Goal: Information Seeking & Learning: Understand process/instructions

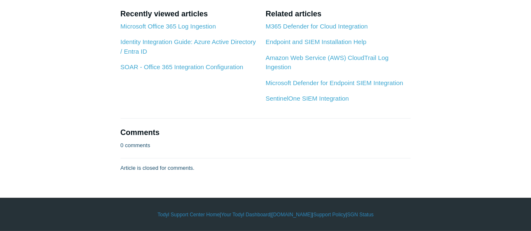
scroll to position [110, 0]
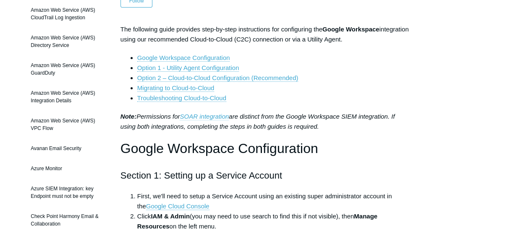
click at [223, 115] on link "SOAR integration" at bounding box center [204, 117] width 49 height 8
drag, startPoint x: 197, startPoint y: 111, endPoint x: 188, endPoint y: 112, distance: 9.7
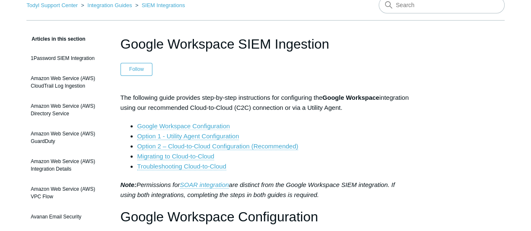
click at [205, 126] on link "Google Workspace Configuration" at bounding box center [183, 127] width 93 height 8
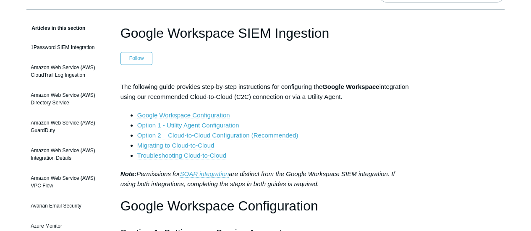
scroll to position [126, 0]
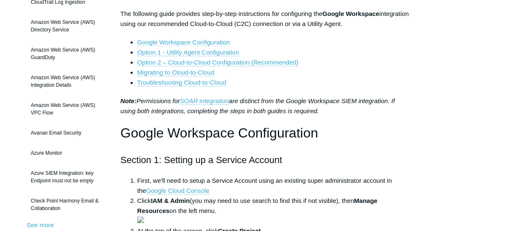
click at [200, 42] on link "Google Workspace Configuration" at bounding box center [183, 43] width 93 height 8
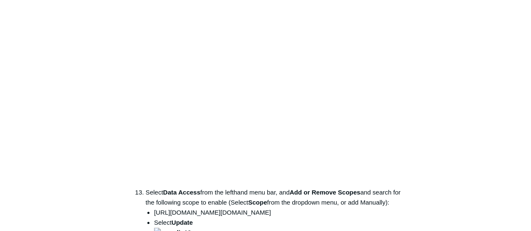
scroll to position [1718, 0]
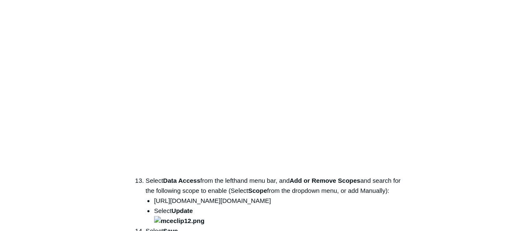
drag, startPoint x: 218, startPoint y: 93, endPoint x: 213, endPoint y: 98, distance: 6.8
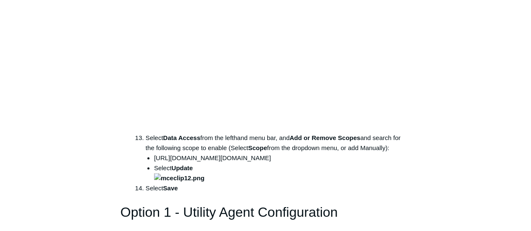
scroll to position [1844, 0]
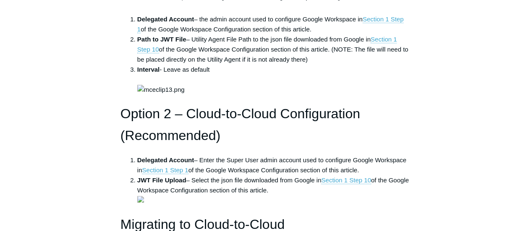
scroll to position [2012, 0]
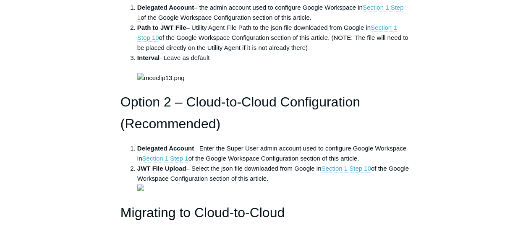
copy ul "https://www.googleapis.com/auth/admin.reports.audit.readonly"
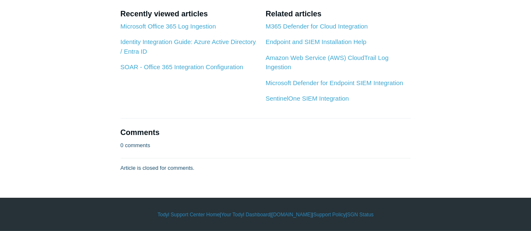
scroll to position [3566, 0]
copy ul "https://www.googleapis.com/auth/admin.reports.audit.readonly"
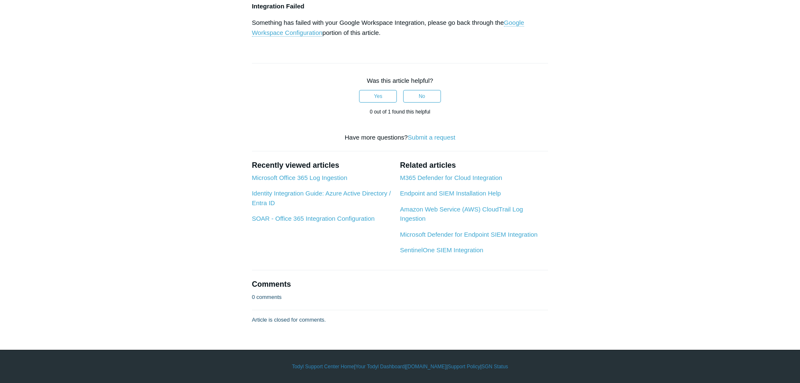
scroll to position [3398, 0]
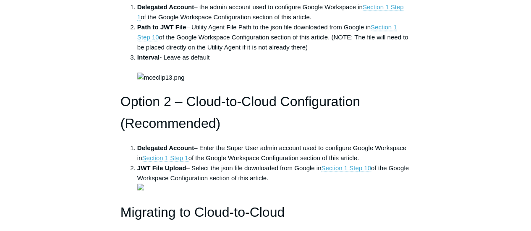
scroll to position [2016, 0]
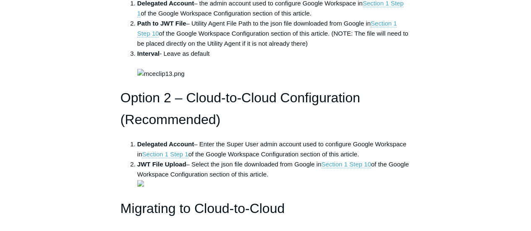
copy ul "https://www.googleapis.com/auth/admin.reports.audit.readonly"
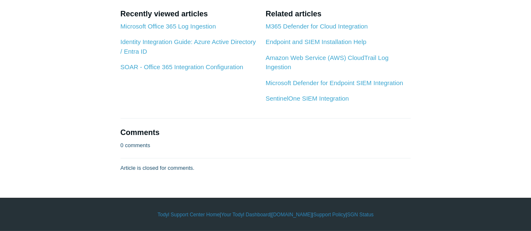
scroll to position [3571, 0]
copy ul "https://www.googleapis.com/auth/admin.reports.audit.readonly"
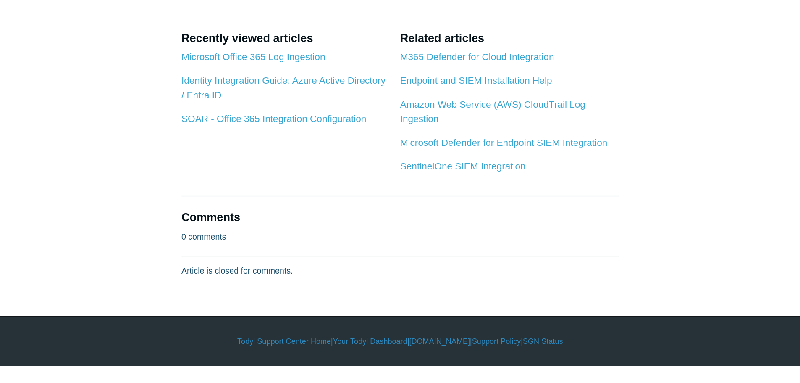
scroll to position [3781, 0]
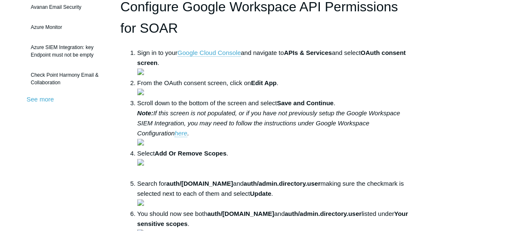
scroll to position [336, 0]
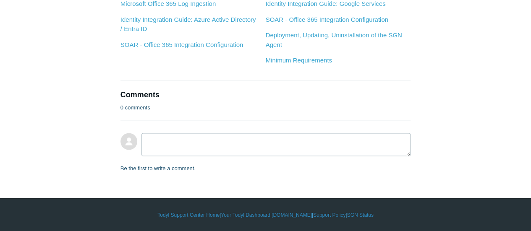
scroll to position [840, 0]
drag, startPoint x: 170, startPoint y: 97, endPoint x: 270, endPoint y: 100, distance: 100.0
copy strong "auth/admin.directory.user.security"
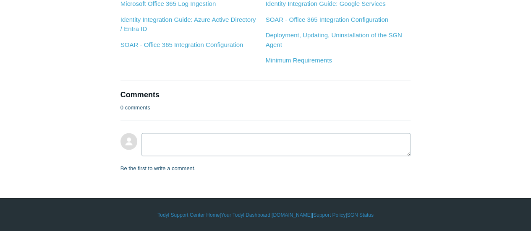
scroll to position [924, 0]
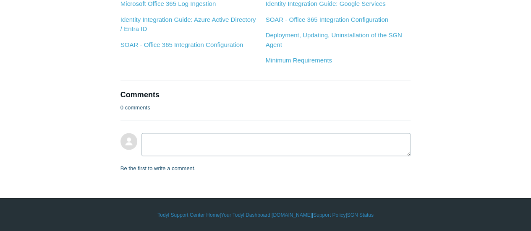
drag, startPoint x: 269, startPoint y: 15, endPoint x: 169, endPoint y: 12, distance: 100.0
copy strong "auth/admin.directory.user.security"
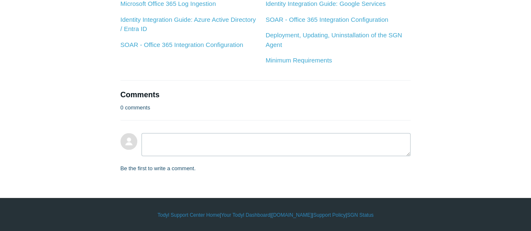
drag, startPoint x: 284, startPoint y: 139, endPoint x: 361, endPoint y: 141, distance: 76.5
copy strong "auth/admin.directory.user"
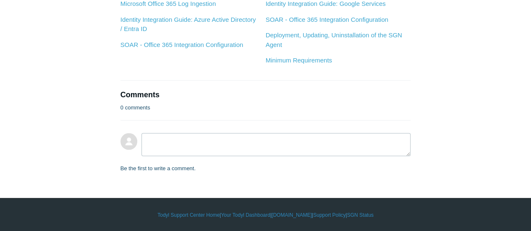
copy strong "auth/admin.directory.user.security"
drag, startPoint x: 168, startPoint y: 139, endPoint x: 269, endPoint y: 137, distance: 101.3
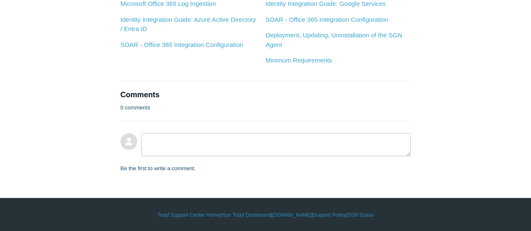
copy strong "https://www.googleapis.com/auth/admin.directory.user"
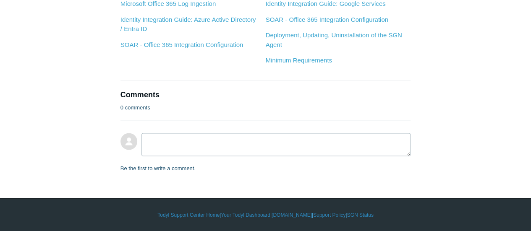
drag, startPoint x: 135, startPoint y: 173, endPoint x: 301, endPoint y: 176, distance: 165.5
copy strong "https://www.googleapis.com/auth/admin.directory.user.security"
drag, startPoint x: 138, startPoint y: 182, endPoint x: 325, endPoint y: 184, distance: 186.9
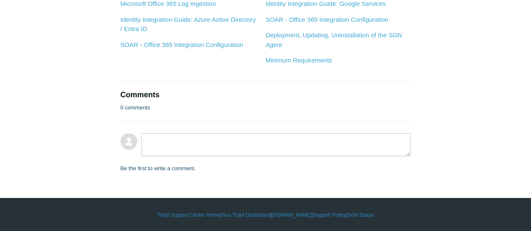
scroll to position [1218, 0]
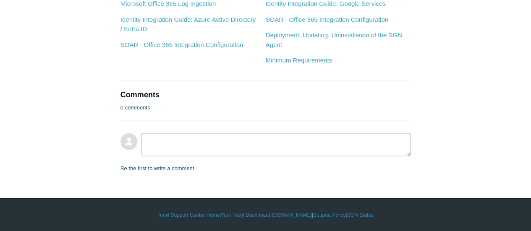
drag, startPoint x: 302, startPoint y: 172, endPoint x: 138, endPoint y: 168, distance: 163.9
copy strong "https://www.googleapis.com/auth/admin.directory.user"
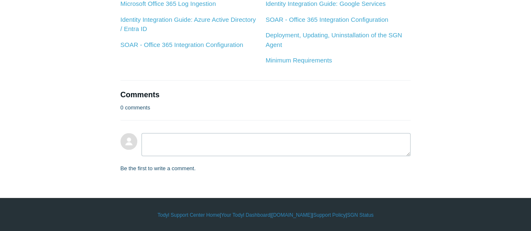
scroll to position [1302, 0]
copy strong "https://www.googleapis.com/auth/admin.directory.user.security"
drag, startPoint x: 137, startPoint y: 143, endPoint x: 326, endPoint y: 136, distance: 189.2
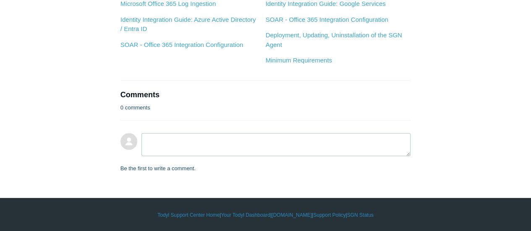
scroll to position [1424, 0]
copy strong "https://www.googleapis.com/auth/admin.directory.user"
drag, startPoint x: 301, startPoint y: 4, endPoint x: 132, endPoint y: 8, distance: 168.9
copy strong "https://www.googleapis.com/auth/admin.directory.user.security"
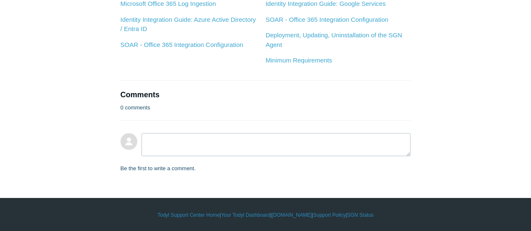
drag, startPoint x: 138, startPoint y: 17, endPoint x: 327, endPoint y: 17, distance: 189.5
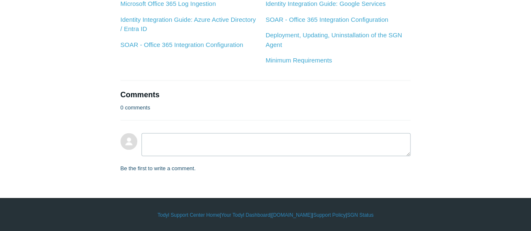
drag, startPoint x: 300, startPoint y: 95, endPoint x: 135, endPoint y: 89, distance: 165.2
drag, startPoint x: 323, startPoint y: 103, endPoint x: 136, endPoint y: 104, distance: 187.8
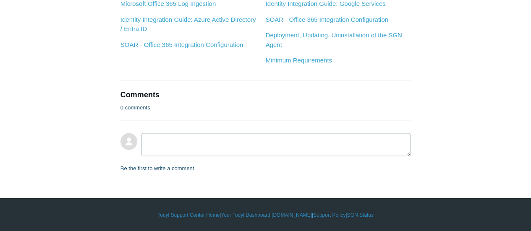
drag, startPoint x: 302, startPoint y: 136, endPoint x: 131, endPoint y: 136, distance: 171.0
drag, startPoint x: 326, startPoint y: 143, endPoint x: 125, endPoint y: 142, distance: 200.8
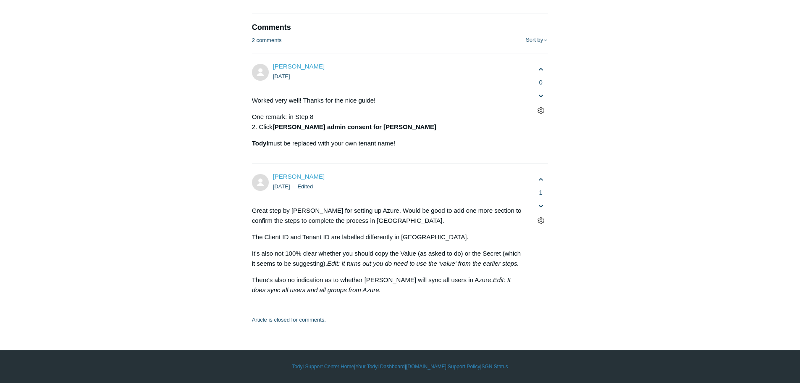
scroll to position [4536, 0]
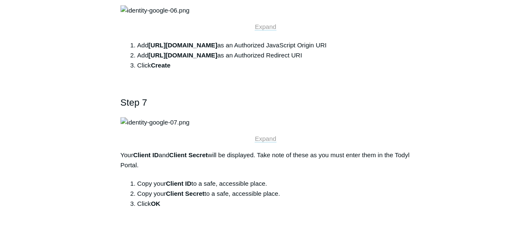
scroll to position [1008, 0]
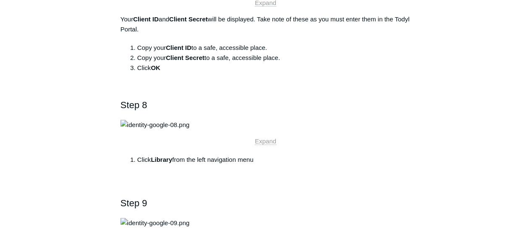
copy link "https://portal.todyl.com"
drag, startPoint x: 274, startPoint y: 207, endPoint x: 212, endPoint y: 210, distance: 62.7
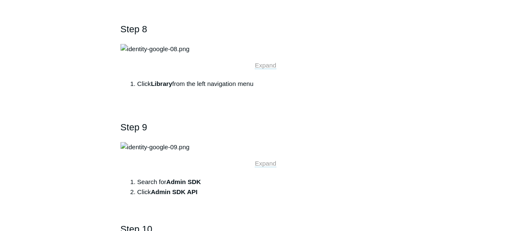
scroll to position [1092, 0]
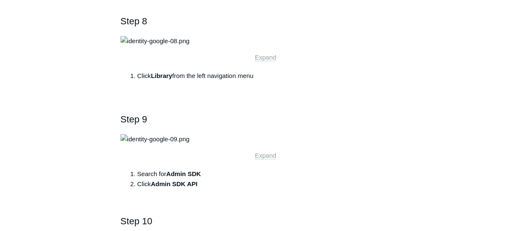
copy li "k: https://portal.todyl.com/privacy"
copy link "https://portal.todyl.com/privacy"
drag, startPoint x: 323, startPoint y: 131, endPoint x: 234, endPoint y: 135, distance: 88.3
copy link "https://portal.todyl.com/terms"
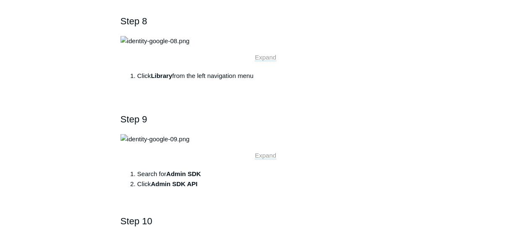
drag, startPoint x: 327, startPoint y: 144, endPoint x: 242, endPoint y: 145, distance: 84.9
copy link "support@todyl.com"
drag, startPoint x: 297, startPoint y: 163, endPoint x: 234, endPoint y: 168, distance: 63.2
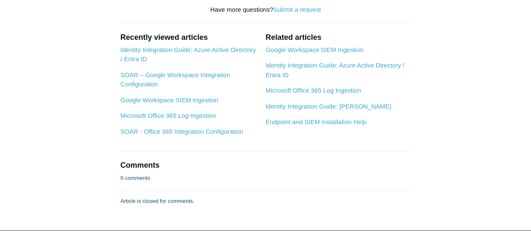
scroll to position [1638, 0]
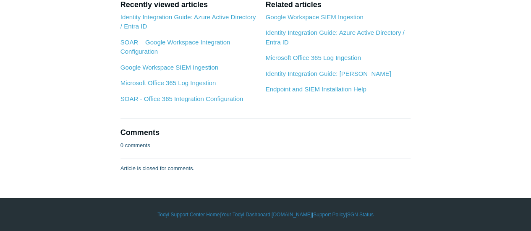
drag, startPoint x: 272, startPoint y: 185, endPoint x: 263, endPoint y: 187, distance: 9.0
copy li "[URL][DOMAIN_NAME]"
drag, startPoint x: 269, startPoint y: 188, endPoint x: 150, endPoint y: 187, distance: 118.9
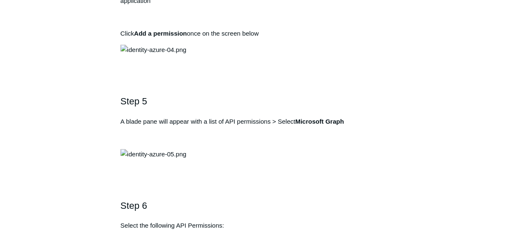
scroll to position [840, 0]
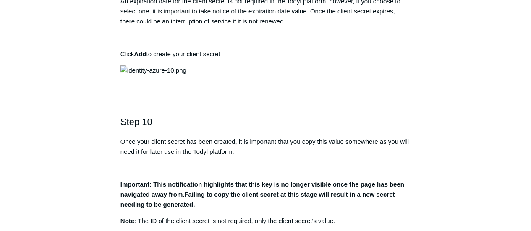
scroll to position [1680, 0]
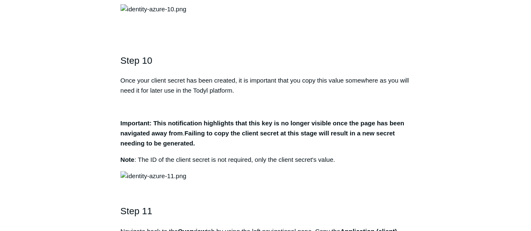
copy strong "Directory.AccessAsUser.All"
drag, startPoint x: 314, startPoint y: 147, endPoint x: 232, endPoint y: 148, distance: 82.3
copy strong "[DOMAIN_NAME]"
drag, startPoint x: 263, startPoint y: 155, endPoint x: 223, endPoint y: 158, distance: 40.0
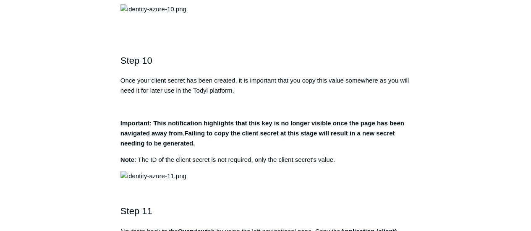
copy strong "ser.ReadBasic.All"
copy strong "User.ReadBasic.All"
drag, startPoint x: 281, startPoint y: 167, endPoint x: 223, endPoint y: 166, distance: 58.4
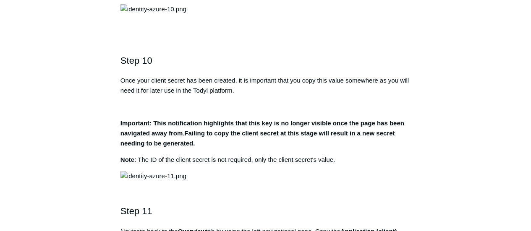
copy strong "Directory.Read.All"
drag, startPoint x: 291, startPoint y: 175, endPoint x: 238, endPoint y: 176, distance: 53.4
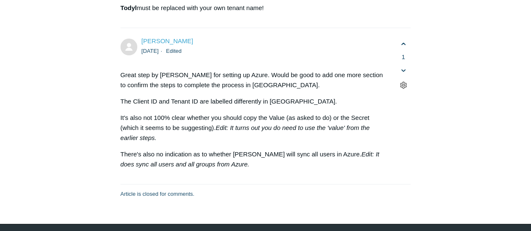
scroll to position [3193, 0]
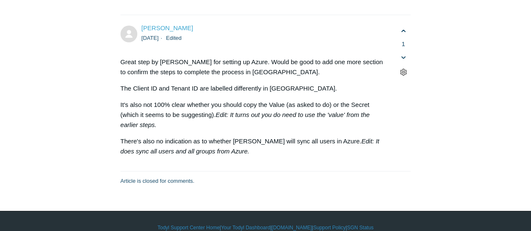
drag, startPoint x: 65, startPoint y: 102, endPoint x: 168, endPoint y: 107, distance: 102.6
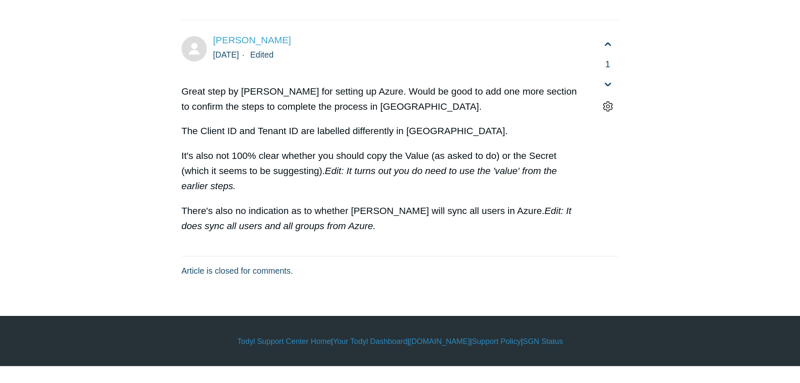
scroll to position [4033, 0]
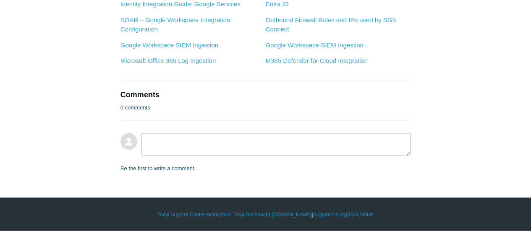
scroll to position [1344, 0]
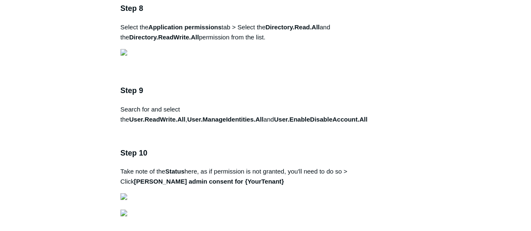
scroll to position [1344, 0]
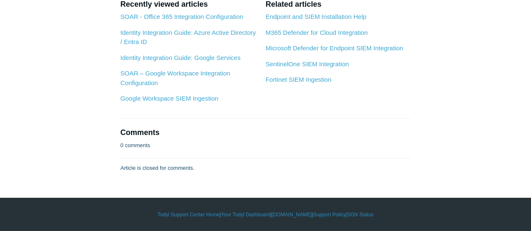
scroll to position [3655, 0]
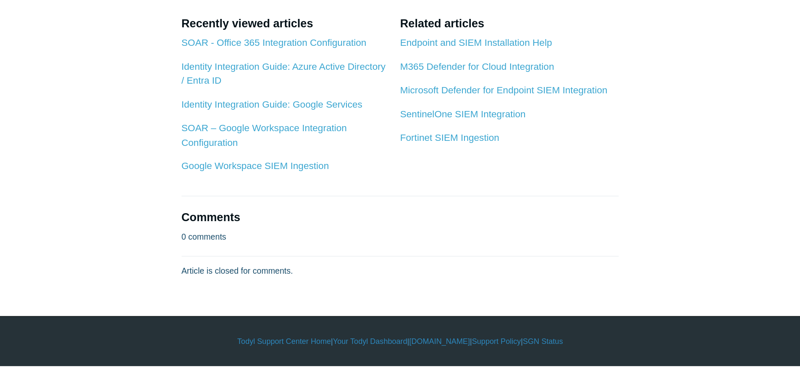
scroll to position [4033, 0]
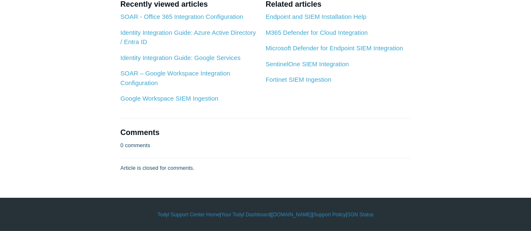
scroll to position [3655, 0]
drag, startPoint x: 102, startPoint y: 41, endPoint x: 111, endPoint y: 44, distance: 10.2
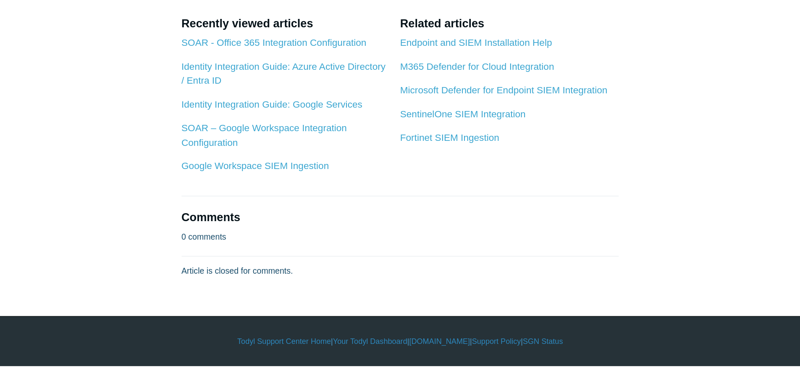
scroll to position [3865, 0]
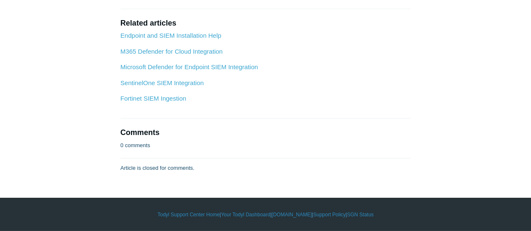
scroll to position [3487, 0]
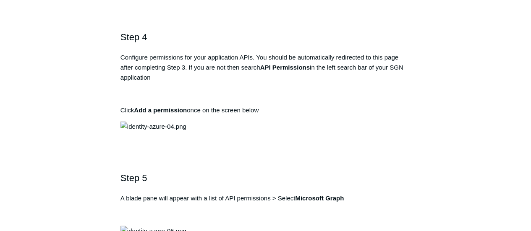
scroll to position [840, 0]
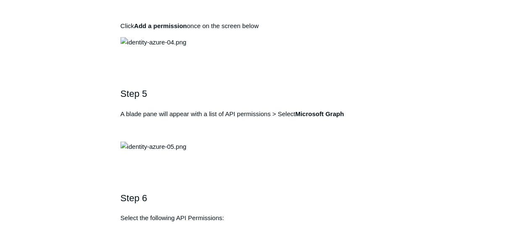
copy div "https://auth.todyl.com/v1/login/callback"
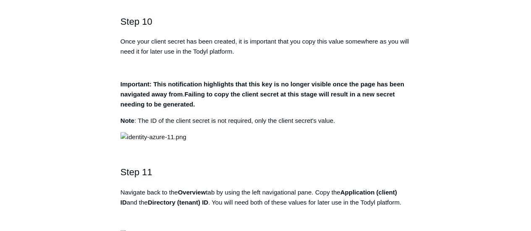
scroll to position [1722, 0]
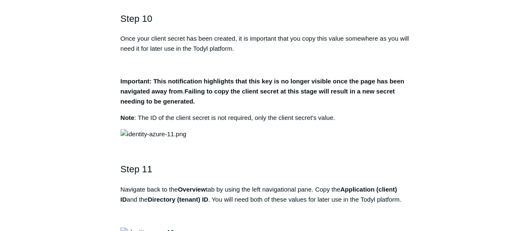
copy strong "irectory.AccessAsUser.All"
drag, startPoint x: 234, startPoint y: 103, endPoint x: 337, endPoint y: 105, distance: 103.4
copy strong "[DOMAIN_NAME]"
drag, startPoint x: 254, startPoint y: 113, endPoint x: 224, endPoint y: 115, distance: 29.9
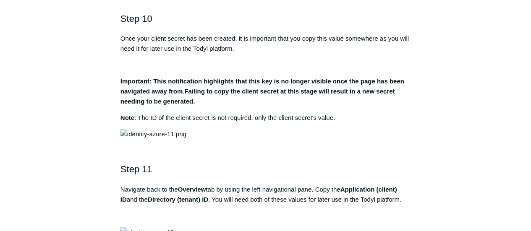
copy strong "User.ReadBasic.All"
drag, startPoint x: 283, startPoint y: 124, endPoint x: 224, endPoint y: 126, distance: 58.4
copy strong "User.ReadBasic.All"
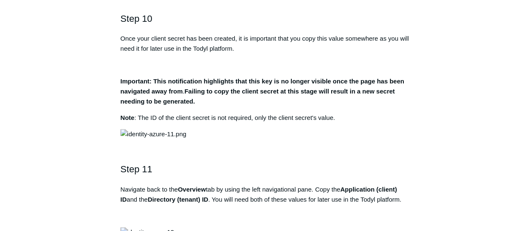
copy strong "Directory.Read.All"
drag, startPoint x: 295, startPoint y: 134, endPoint x: 238, endPoint y: 134, distance: 57.1
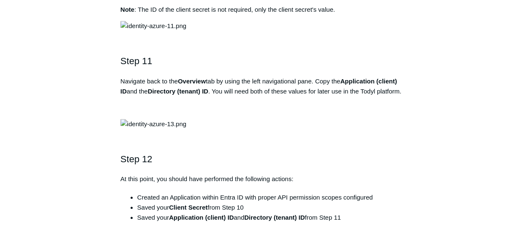
scroll to position [1719, 0]
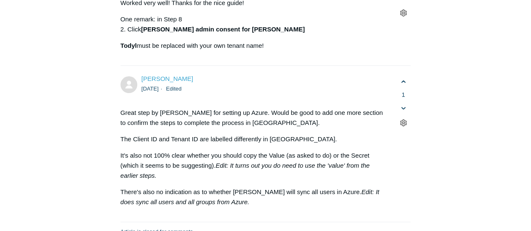
scroll to position [3148, 0]
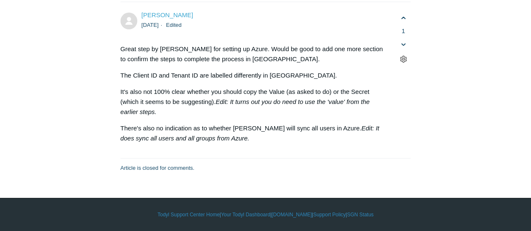
scroll to position [4072, 0]
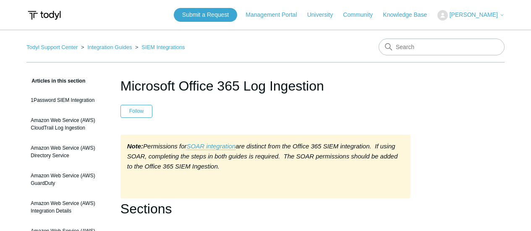
scroll to position [3865, 0]
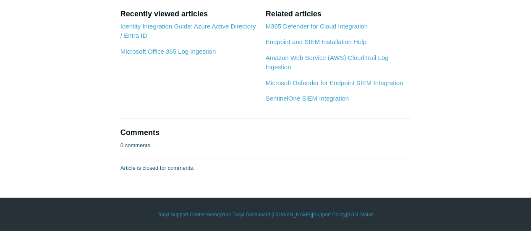
scroll to position [4566, 0]
drag, startPoint x: 276, startPoint y: 135, endPoint x: 386, endPoint y: 136, distance: 110.1
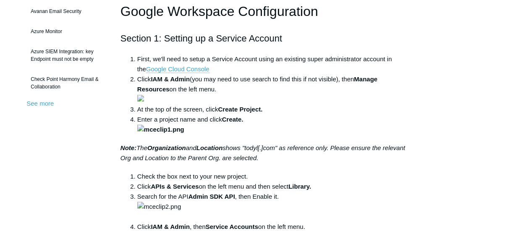
scroll to position [4566, 0]
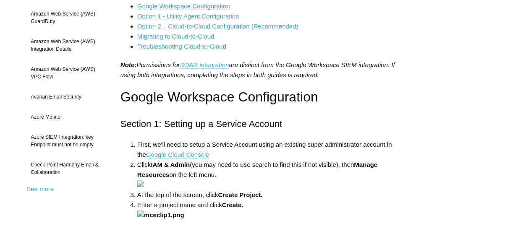
scroll to position [210, 0]
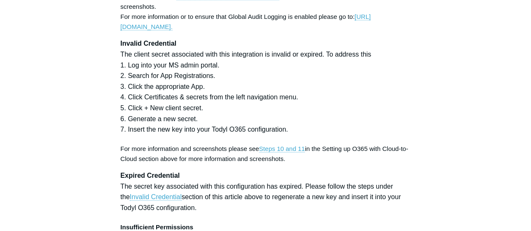
scroll to position [2436, 0]
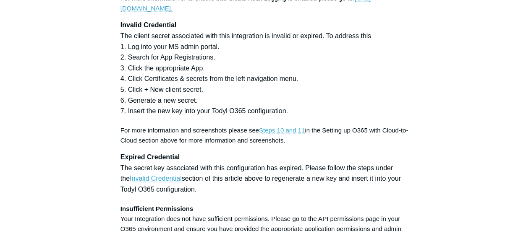
drag, startPoint x: 91, startPoint y: 74, endPoint x: 108, endPoint y: 82, distance: 18.8
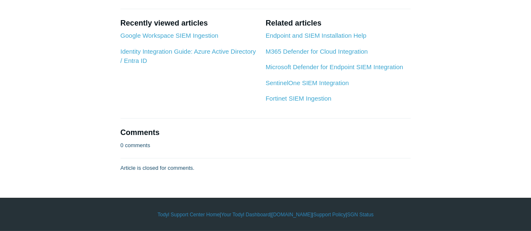
scroll to position [3487, 0]
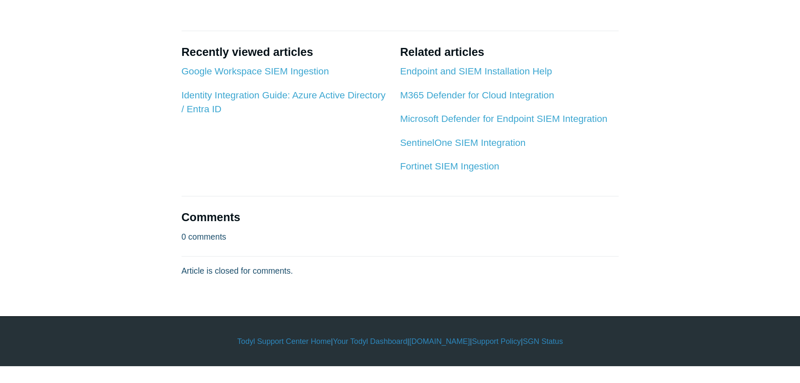
scroll to position [3445, 0]
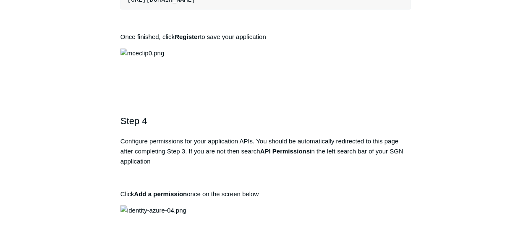
scroll to position [840, 0]
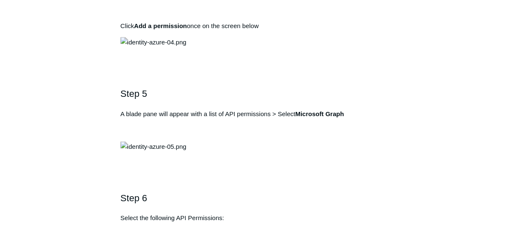
copy div "[URL][DOMAIN_NAME]"
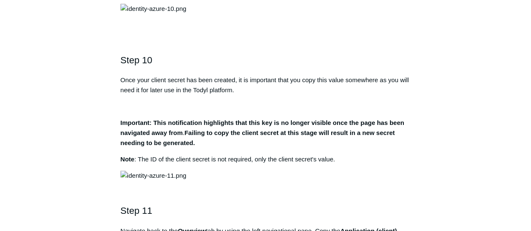
scroll to position [1764, 0]
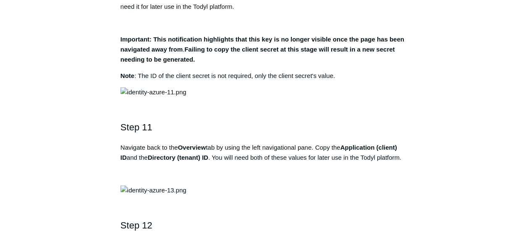
copy strong "Directory.AccessAsUser.All"
drag, startPoint x: 230, startPoint y: 62, endPoint x: 324, endPoint y: 65, distance: 94.2
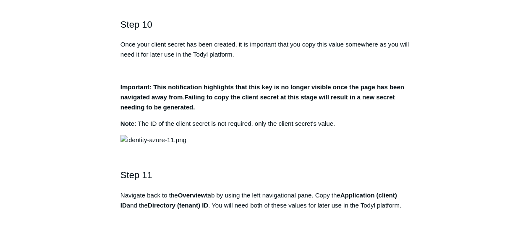
scroll to position [1722, 0]
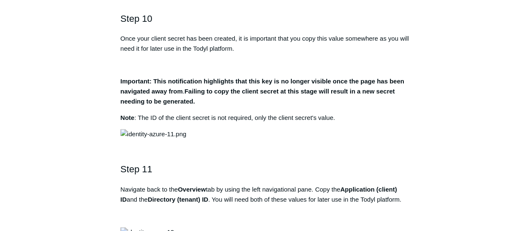
copy strong "User.Read"
drag, startPoint x: 248, startPoint y: 117, endPoint x: 226, endPoint y: 108, distance: 24.3
copy strong "User.ReadBasic.All"
drag, startPoint x: 284, startPoint y: 124, endPoint x: 223, endPoint y: 125, distance: 60.9
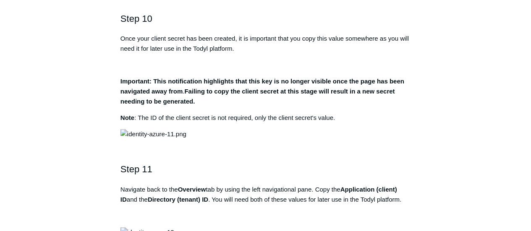
copy strong "Directory.Read.All"
drag, startPoint x: 294, startPoint y: 133, endPoint x: 238, endPoint y: 137, distance: 56.4
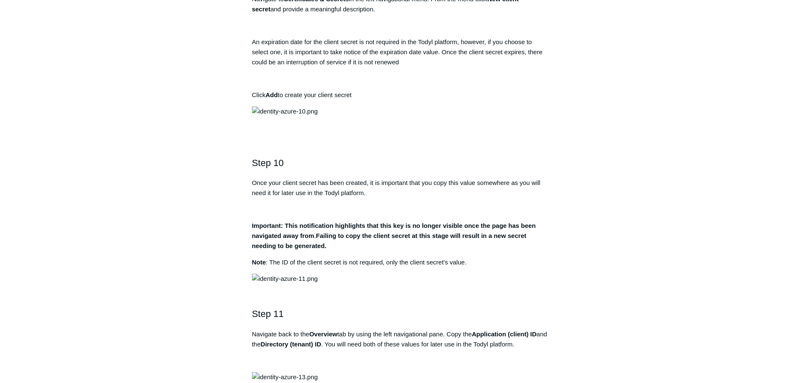
scroll to position [1554, 0]
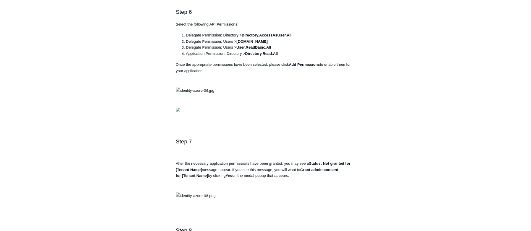
scroll to position [1218, 0]
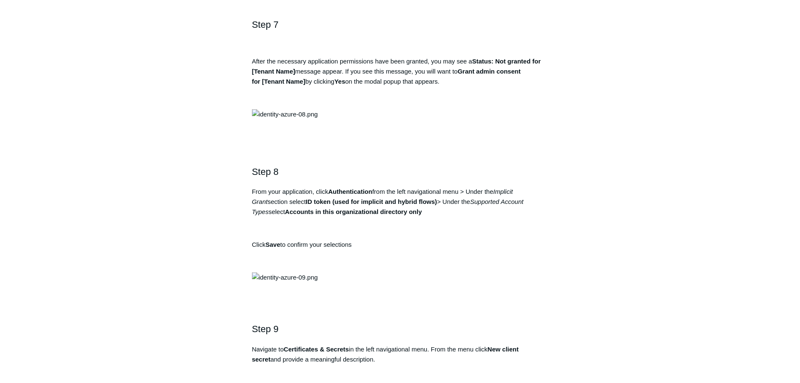
click at [509, 38] on div "This guide it designed to help you setup your Todyl integration with Microsoft …" at bounding box center [400, 257] width 297 height 2641
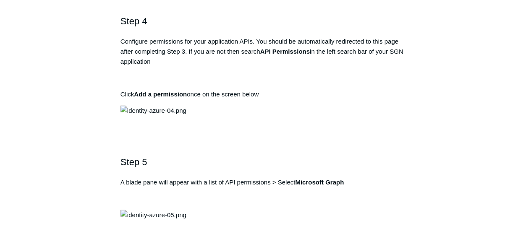
scroll to position [798, 0]
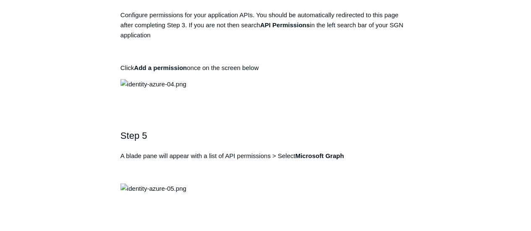
copy div "https://auth.todyl.com/v1/login/callback"
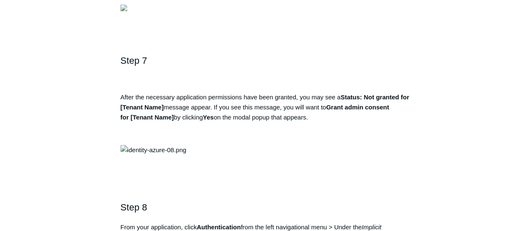
scroll to position [1218, 0]
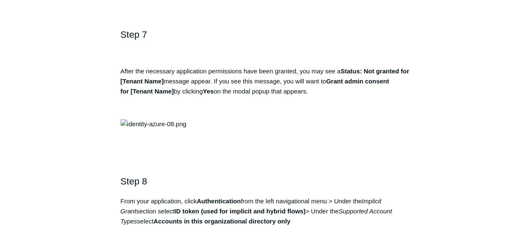
drag, startPoint x: 68, startPoint y: 98, endPoint x: 72, endPoint y: 90, distance: 8.7
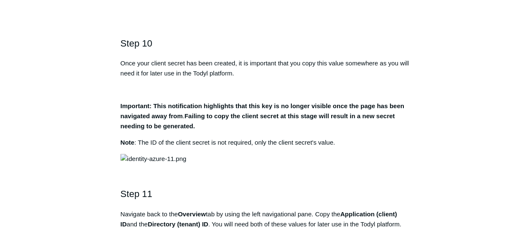
scroll to position [1722, 0]
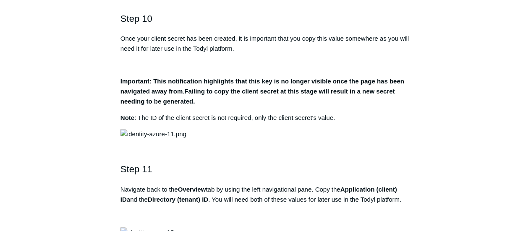
copy li "Directory.AccessAsUser.All"
copy strong "Directory.AccessAsUser.All"
drag, startPoint x: 326, startPoint y: 102, endPoint x: 233, endPoint y: 108, distance: 93.4
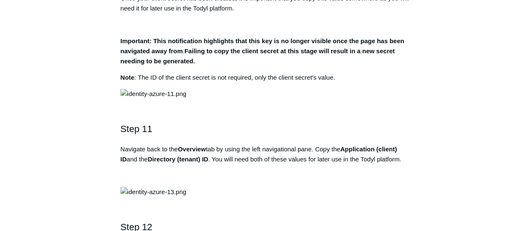
scroll to position [1764, 0]
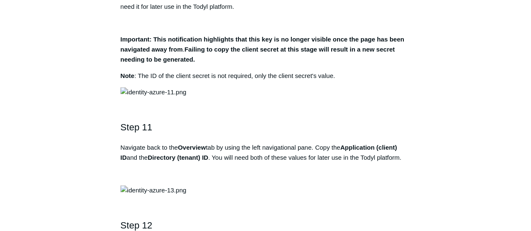
copy strong "User.Read"
drag, startPoint x: 260, startPoint y: 72, endPoint x: 223, endPoint y: 74, distance: 36.6
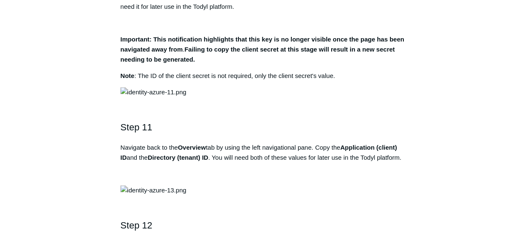
copy strong "User.ReadBasic.All"
drag, startPoint x: 222, startPoint y: 83, endPoint x: 295, endPoint y: 83, distance: 73.1
drag, startPoint x: 284, startPoint y: 93, endPoint x: 237, endPoint y: 93, distance: 47.0
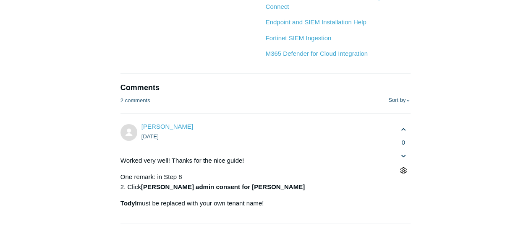
scroll to position [3025, 0]
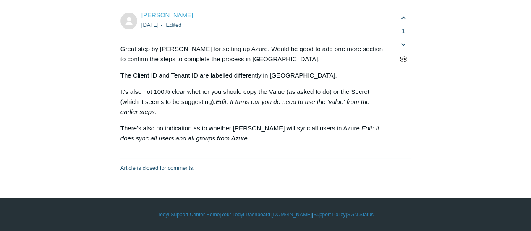
scroll to position [4033, 0]
